Goal: Task Accomplishment & Management: Use online tool/utility

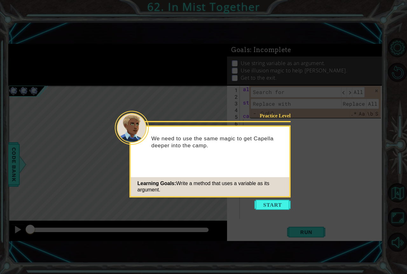
click at [275, 199] on icon at bounding box center [203, 137] width 407 height 274
click at [269, 209] on button "Start" at bounding box center [272, 205] width 36 height 10
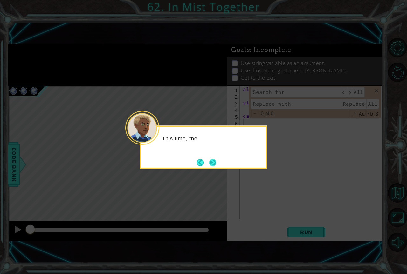
click at [216, 163] on button "Next" at bounding box center [212, 162] width 7 height 7
click at [216, 163] on div at bounding box center [203, 148] width 127 height 44
click at [216, 163] on button "Next" at bounding box center [212, 162] width 7 height 7
click at [216, 163] on div at bounding box center [203, 148] width 127 height 44
click at [216, 163] on button "Next" at bounding box center [212, 162] width 7 height 7
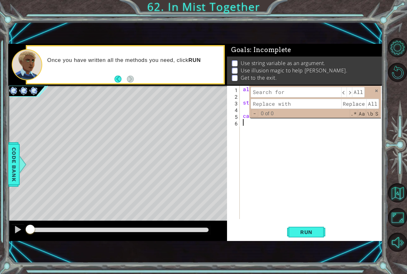
click at [299, 121] on div "ally = "Capella" steps = 2 castIllusion" at bounding box center [312, 159] width 142 height 147
drag, startPoint x: 313, startPoint y: 93, endPoint x: 293, endPoint y: 114, distance: 28.6
click at [311, 106] on div "​ ​ All Replace All - 0 of 0 .* Aa \b S" at bounding box center [315, 102] width 132 height 32
click at [370, 116] on span "\b" at bounding box center [370, 114] width 8 height 8
type textarea "castIllusion"
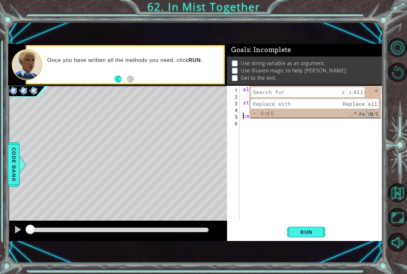
drag, startPoint x: 241, startPoint y: 116, endPoint x: 266, endPoint y: 140, distance: 34.6
click at [244, 117] on div "ally = "Capella" steps = 2 castIllusion" at bounding box center [312, 159] width 142 height 147
drag, startPoint x: 266, startPoint y: 140, endPoint x: 275, endPoint y: 200, distance: 59.9
click at [276, 199] on div "ally = "Capella" steps = 2 castIllusion" at bounding box center [312, 159] width 142 height 147
click at [311, 238] on button "Run" at bounding box center [306, 233] width 38 height 16
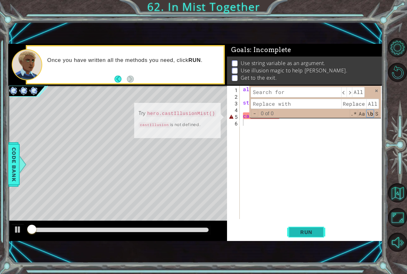
click at [313, 228] on button "Run" at bounding box center [306, 233] width 38 height 16
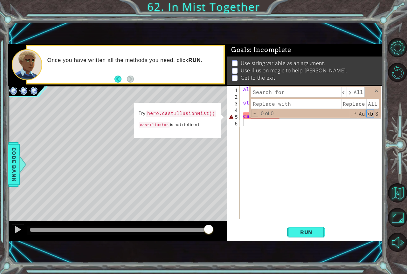
click at [184, 114] on code "hero.castIllusionMist()" at bounding box center [181, 113] width 70 height 7
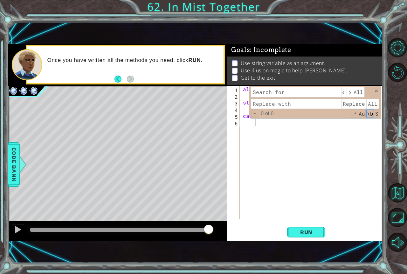
click at [378, 89] on div "​ ​ All Replace All - 0 of 0 .* Aa \b S" at bounding box center [315, 102] width 132 height 32
click at [377, 90] on span at bounding box center [376, 91] width 4 height 4
